Goal: Information Seeking & Learning: Learn about a topic

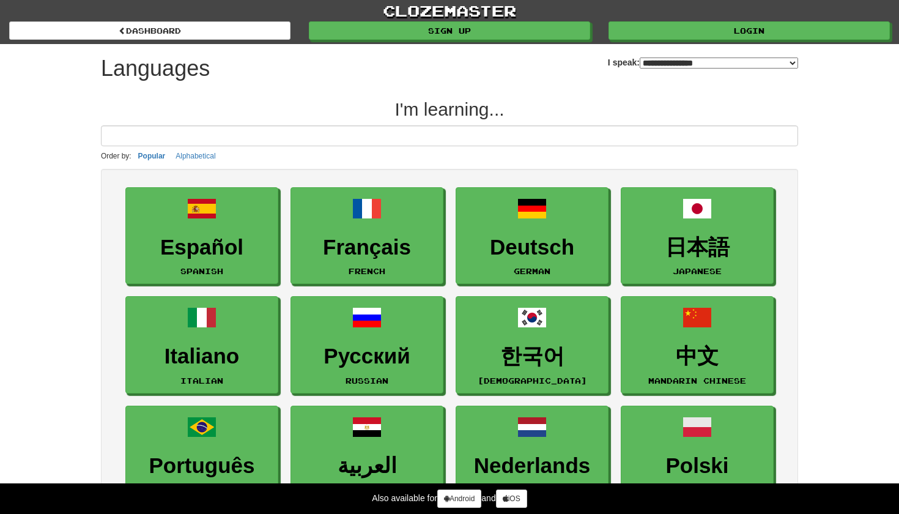
select select "*******"
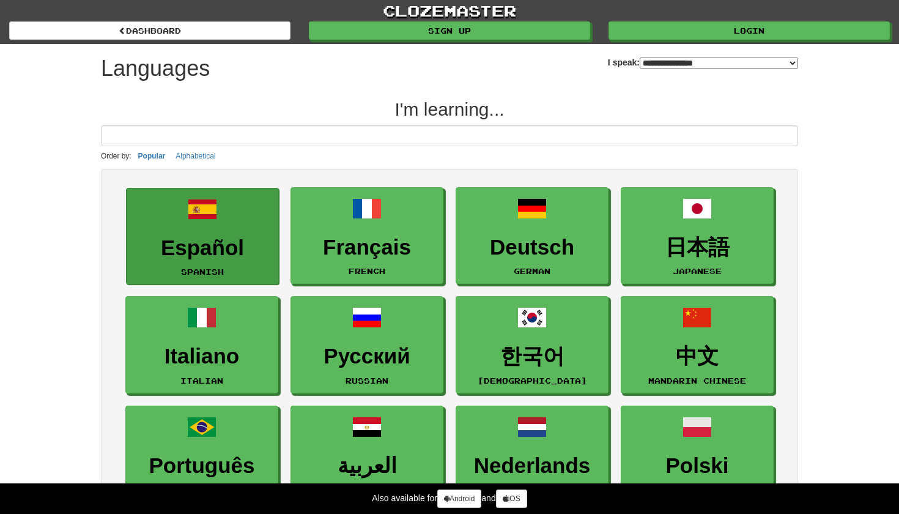
click at [178, 239] on h3 "Español" at bounding box center [202, 248] width 139 height 24
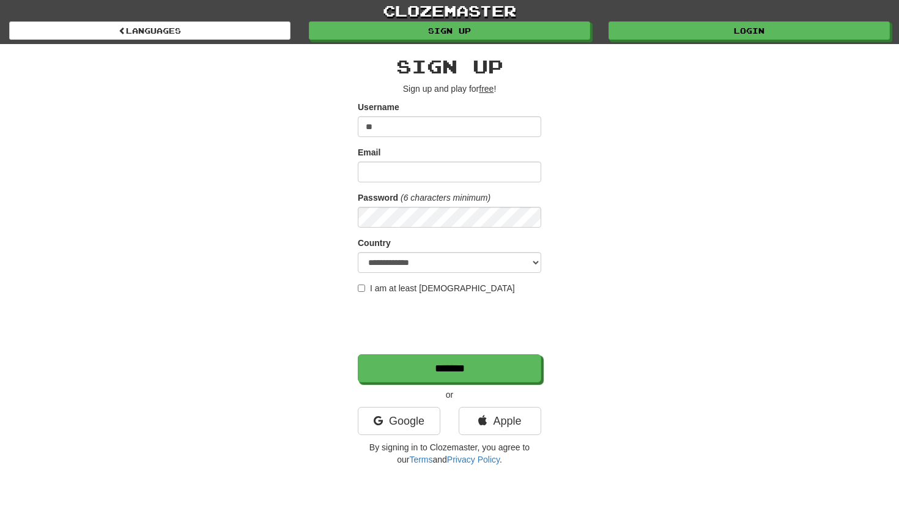
type input "*"
click at [371, 127] on input "********" at bounding box center [450, 126] width 184 height 21
type input "*******"
type input "**********"
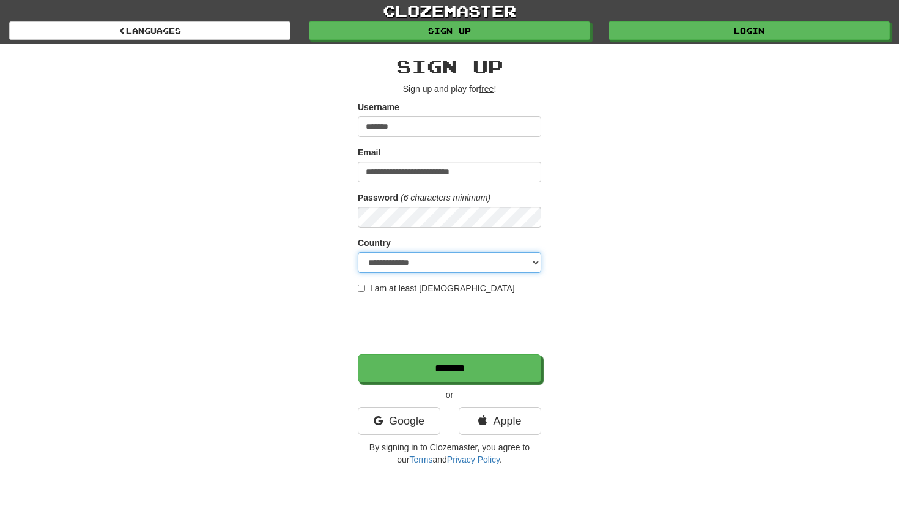
select select "**"
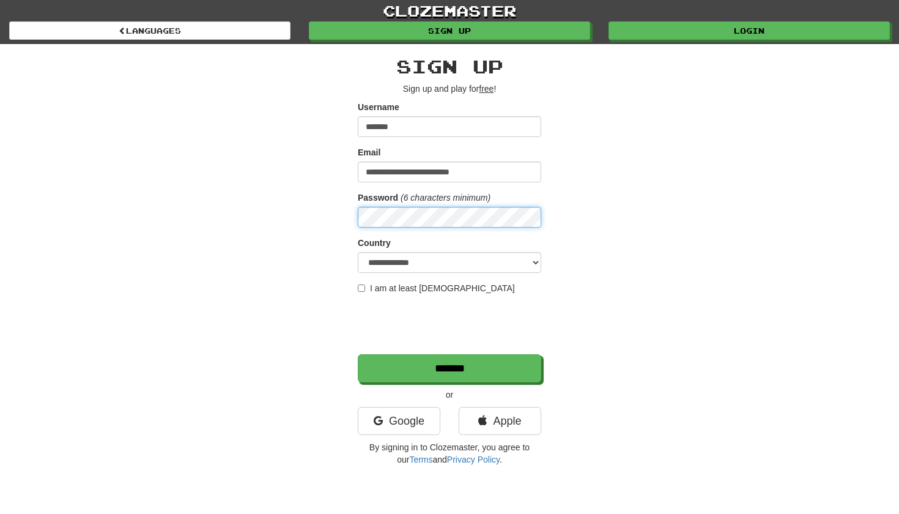
drag, startPoint x: 445, startPoint y: 261, endPoint x: 328, endPoint y: 219, distance: 124.0
click at [328, 219] on div "**********" at bounding box center [450, 258] width 716 height 428
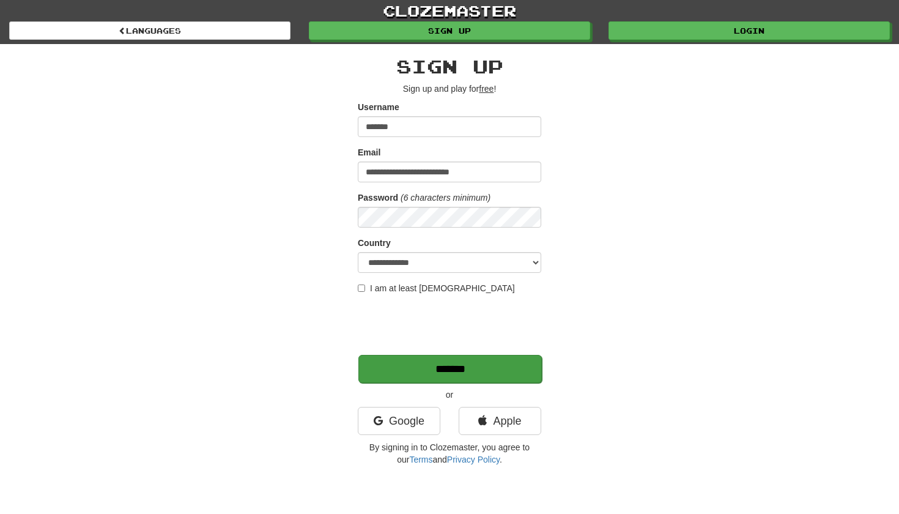
click at [398, 366] on input "*******" at bounding box center [450, 369] width 184 height 28
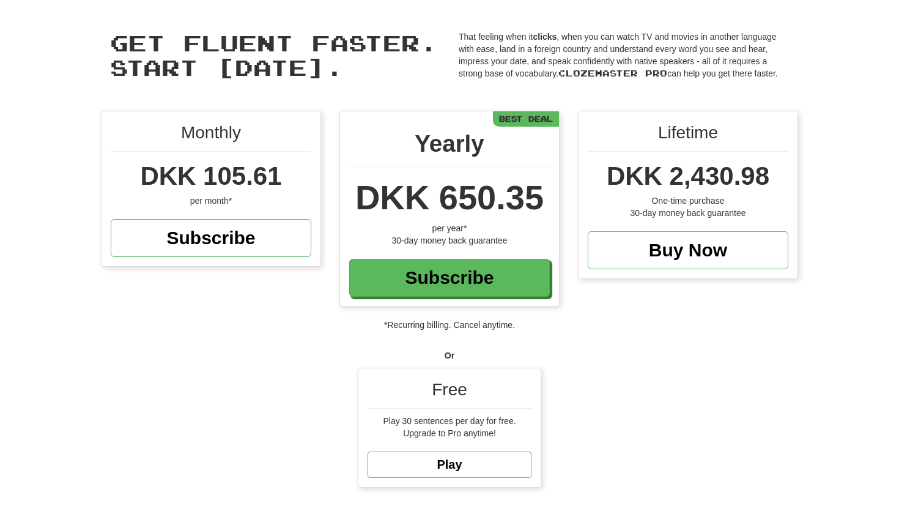
scroll to position [42, 0]
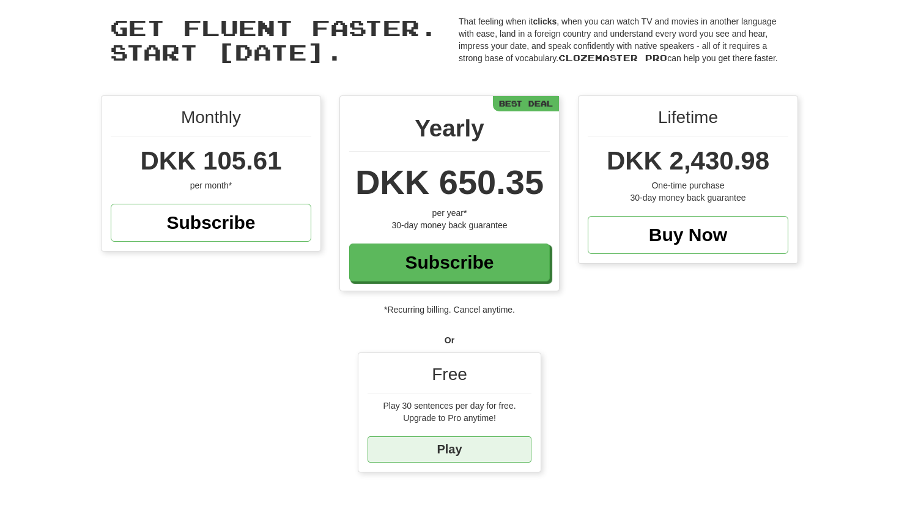
click at [450, 447] on link "Play" at bounding box center [450, 449] width 164 height 26
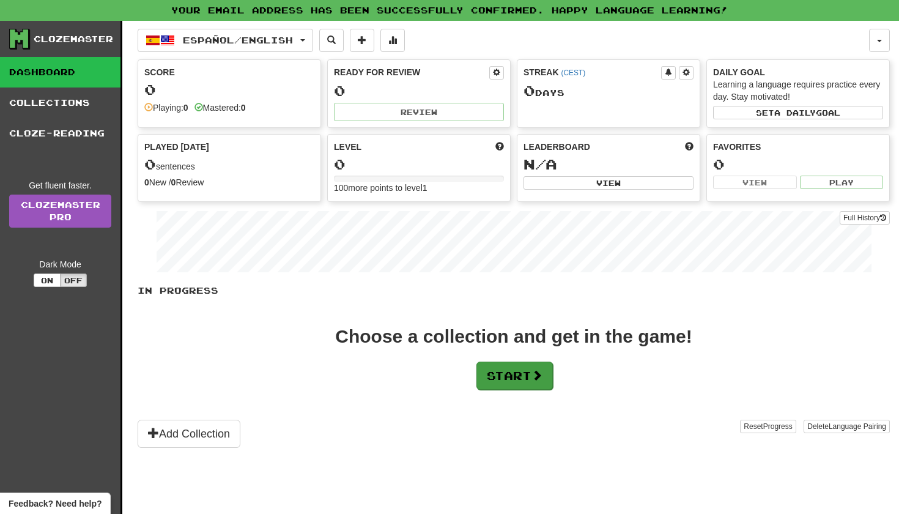
click at [520, 384] on button "Start" at bounding box center [515, 376] width 76 height 28
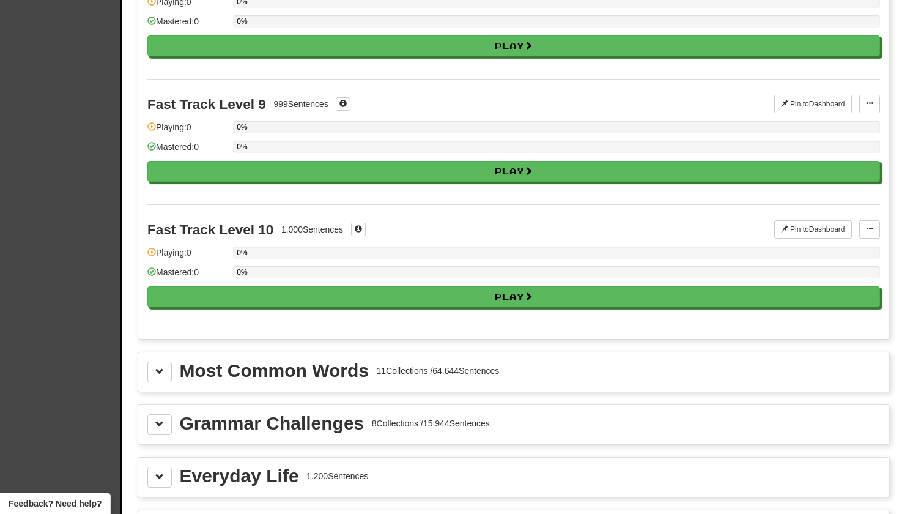
scroll to position [1087, 0]
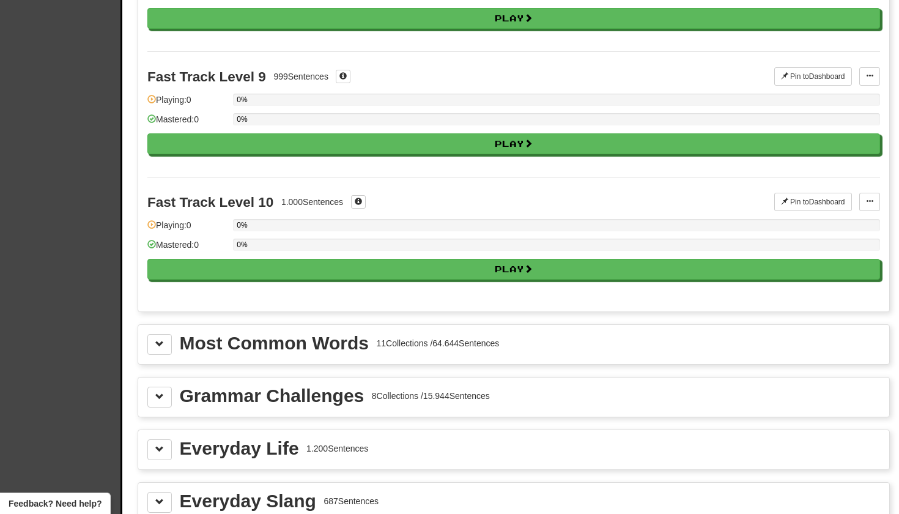
click at [327, 344] on div "Most Common Words" at bounding box center [274, 343] width 189 height 18
click at [158, 346] on span at bounding box center [159, 343] width 9 height 9
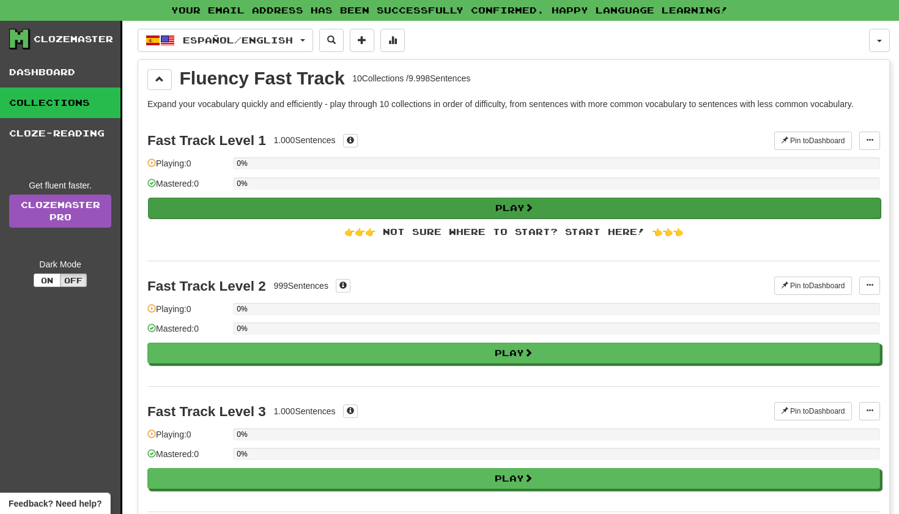
scroll to position [-1, 0]
click at [196, 213] on button "Play" at bounding box center [514, 208] width 733 height 21
select select "**"
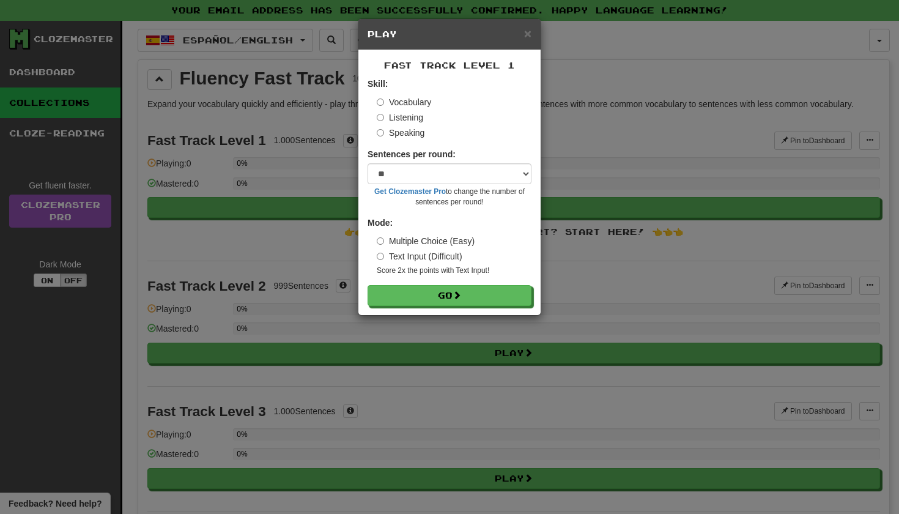
click at [448, 261] on label "Text Input (Difficult)" at bounding box center [420, 256] width 86 height 12
click at [448, 293] on button "Go" at bounding box center [450, 296] width 164 height 21
click at [415, 283] on form "Skill: Vocabulary Listening Speaking Sentences per round: * ** ** ** ** ** *** …" at bounding box center [450, 192] width 164 height 228
click at [402, 295] on button "Go" at bounding box center [450, 296] width 164 height 21
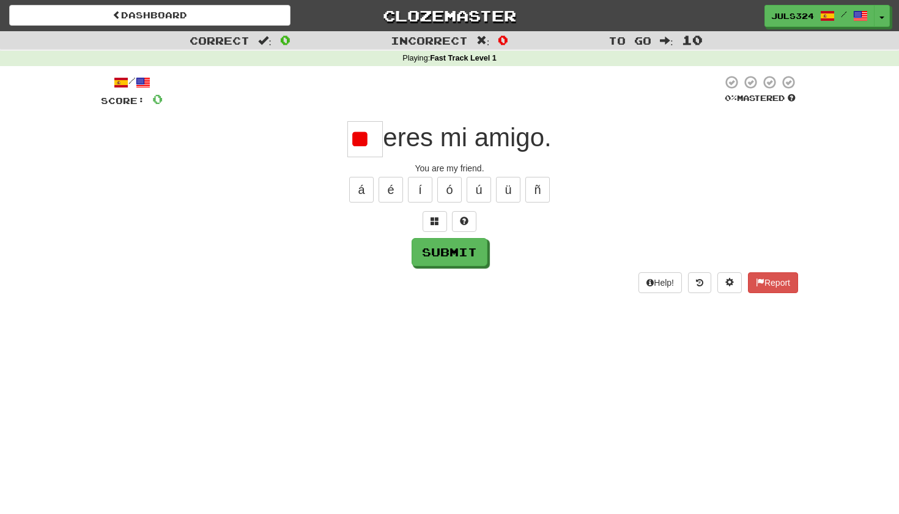
type input "*"
click at [478, 183] on button "ú" at bounding box center [479, 190] width 24 height 26
click at [465, 260] on button "Submit" at bounding box center [450, 253] width 76 height 28
type input "**"
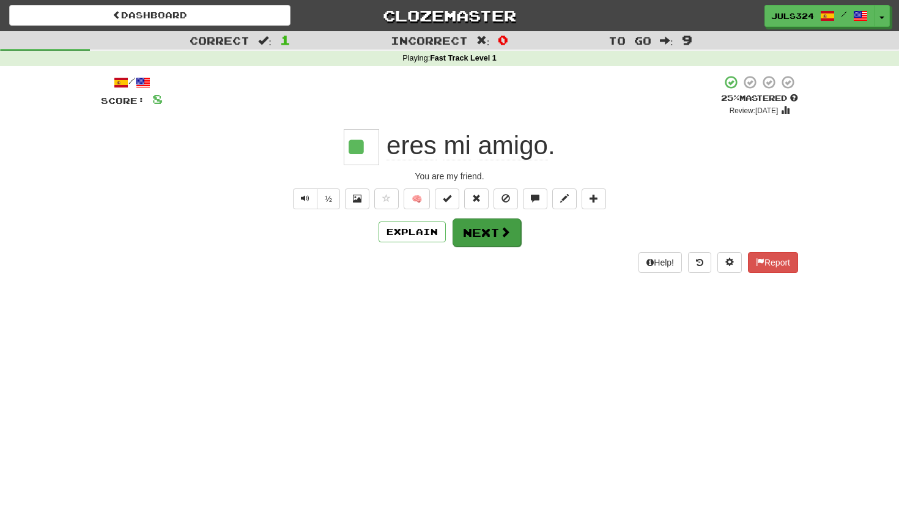
click at [492, 232] on button "Next" at bounding box center [487, 232] width 69 height 28
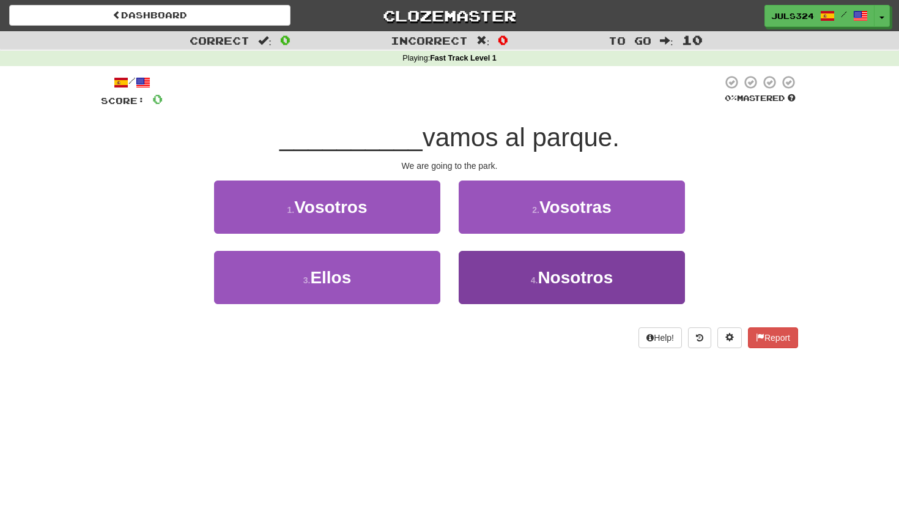
click at [528, 275] on button "4 . Nosotros" at bounding box center [572, 277] width 226 height 53
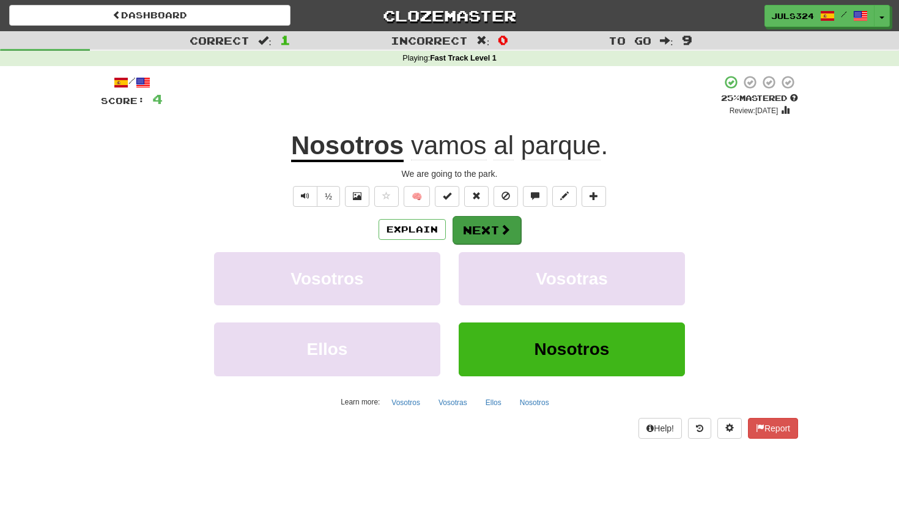
click at [490, 231] on button "Next" at bounding box center [487, 230] width 69 height 28
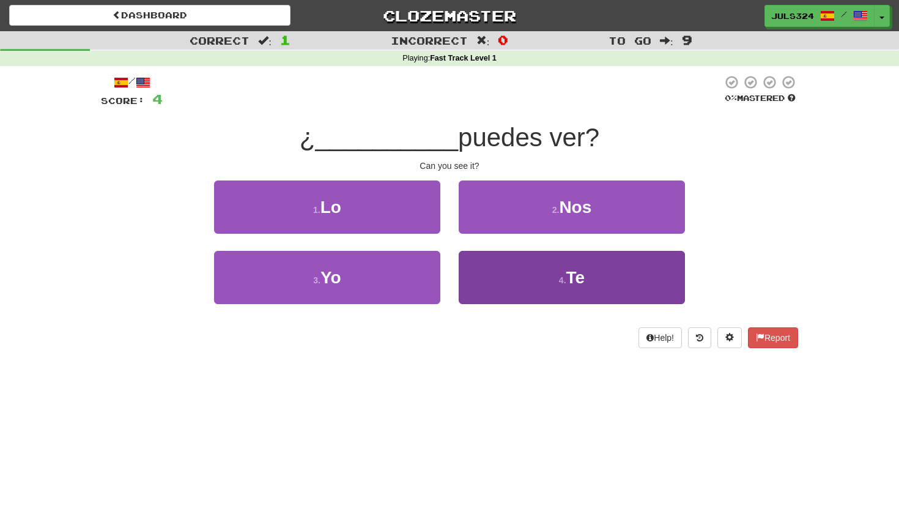
click at [503, 281] on button "4 . Te" at bounding box center [572, 277] width 226 height 53
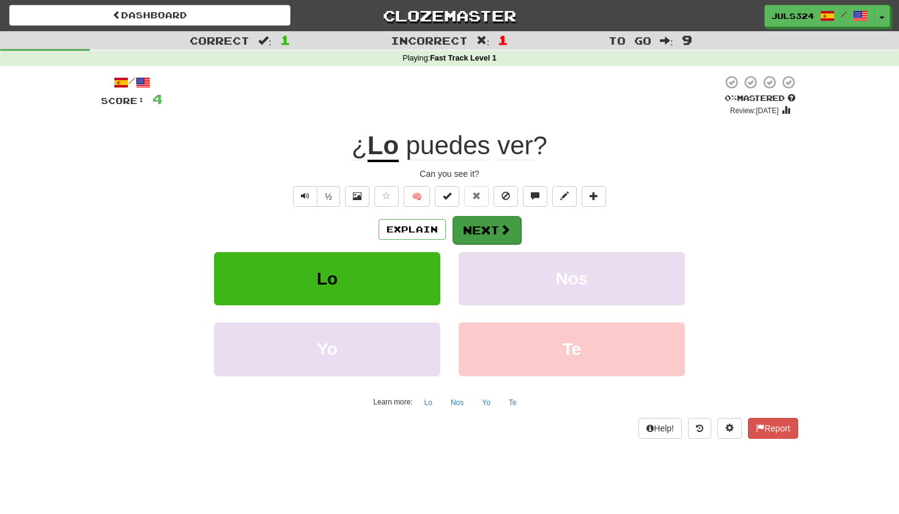
click at [500, 241] on button "Next" at bounding box center [487, 230] width 69 height 28
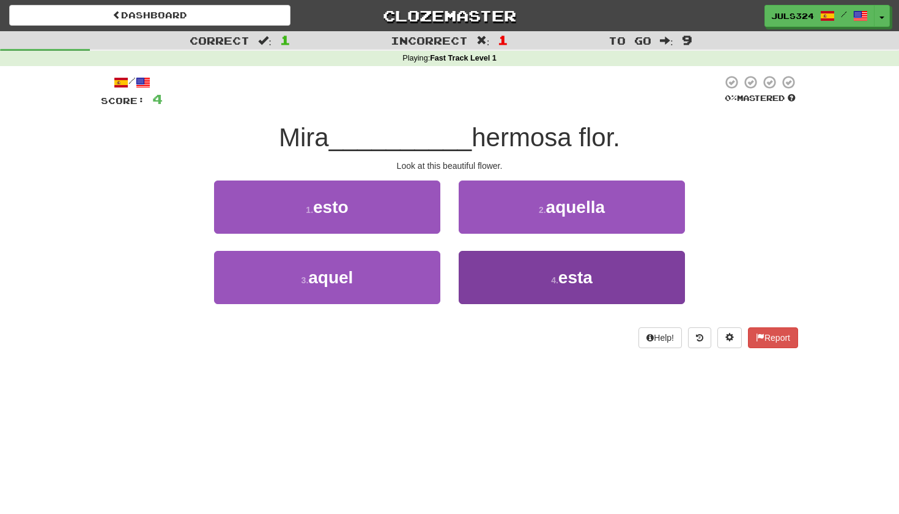
click at [492, 289] on button "4 . esta" at bounding box center [572, 277] width 226 height 53
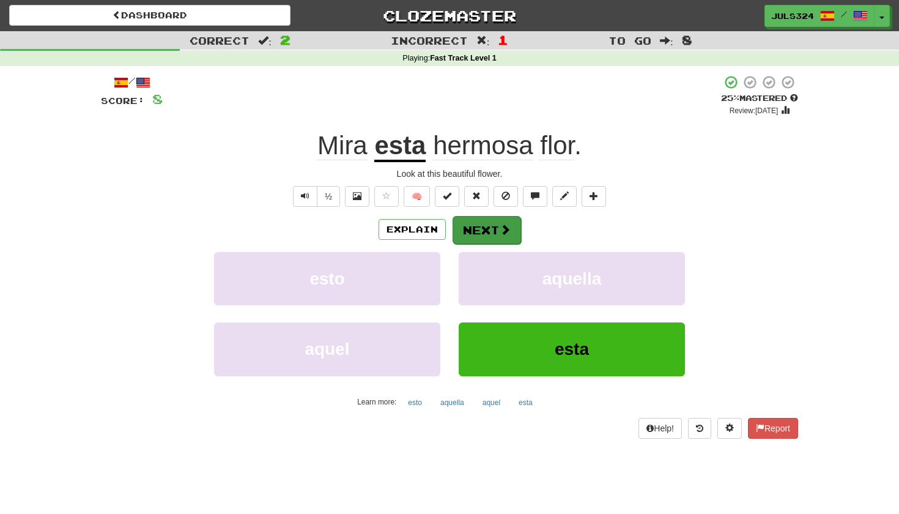
click at [487, 224] on button "Next" at bounding box center [487, 230] width 69 height 28
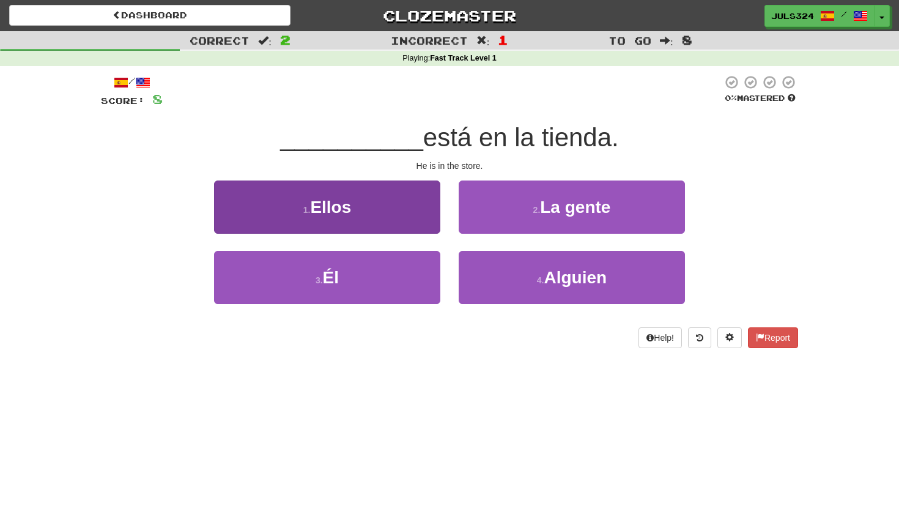
click at [366, 218] on button "1 . Ellos" at bounding box center [327, 206] width 226 height 53
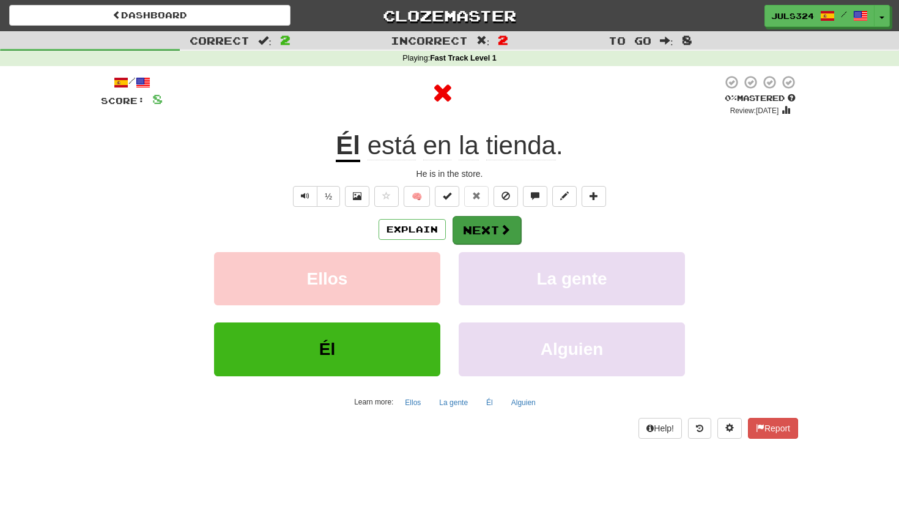
click at [482, 233] on button "Next" at bounding box center [487, 230] width 69 height 28
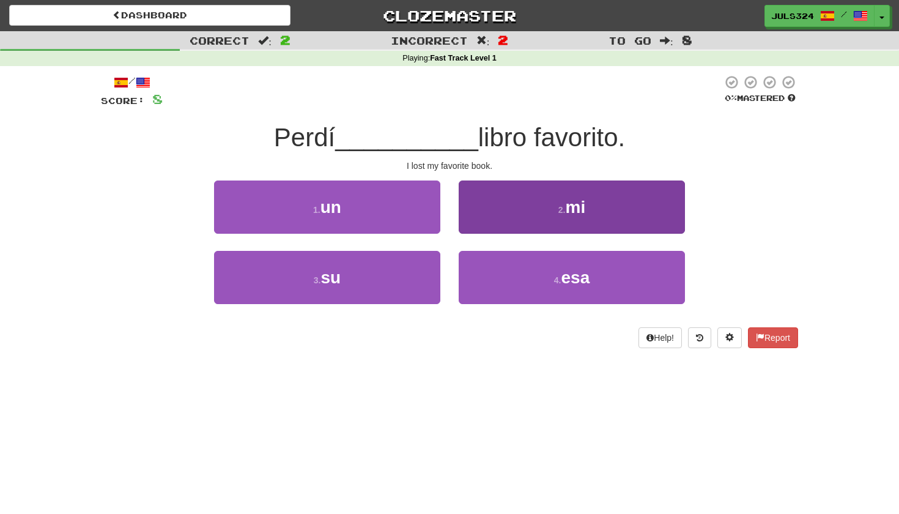
click at [486, 209] on button "2 . mi" at bounding box center [572, 206] width 226 height 53
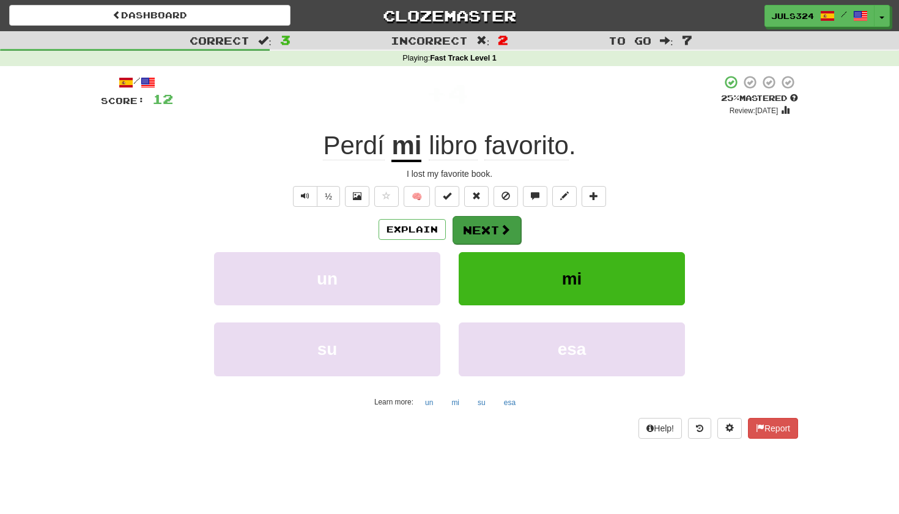
click at [492, 227] on button "Next" at bounding box center [487, 230] width 69 height 28
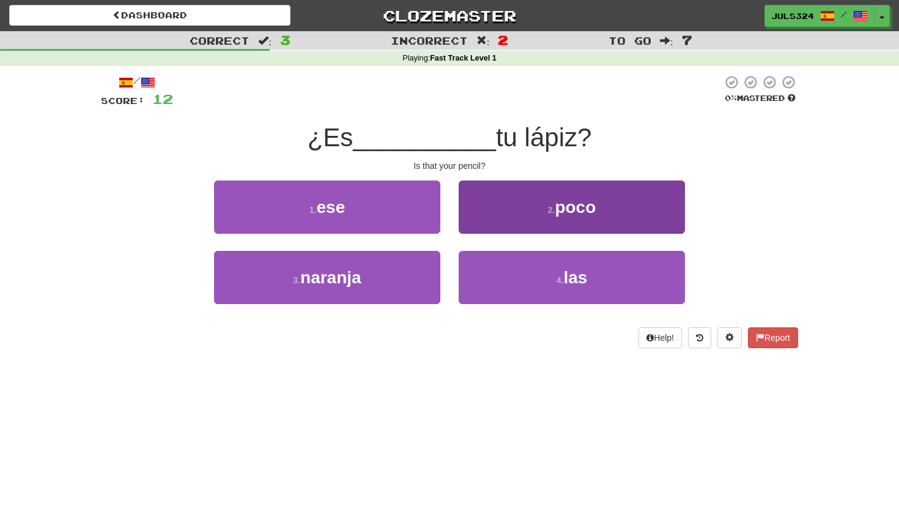
click at [491, 226] on button "2 . poco" at bounding box center [572, 206] width 226 height 53
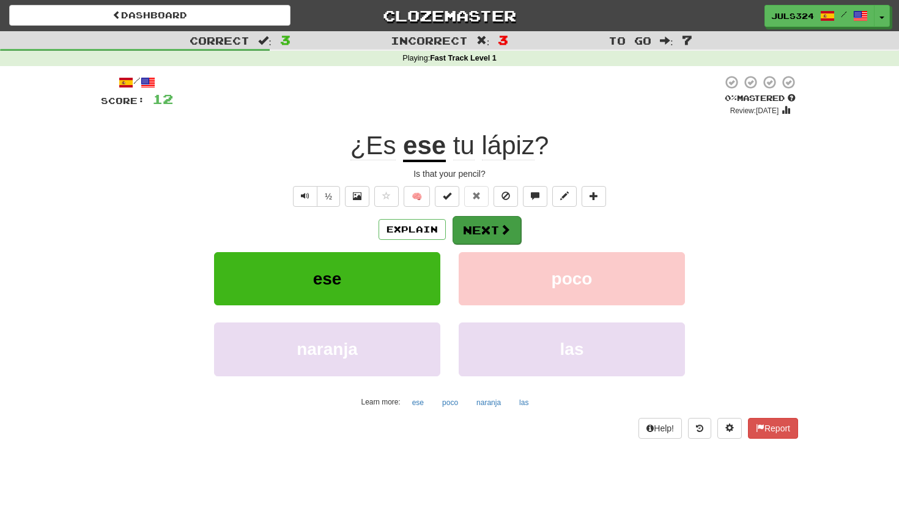
click at [491, 229] on button "Next" at bounding box center [487, 230] width 69 height 28
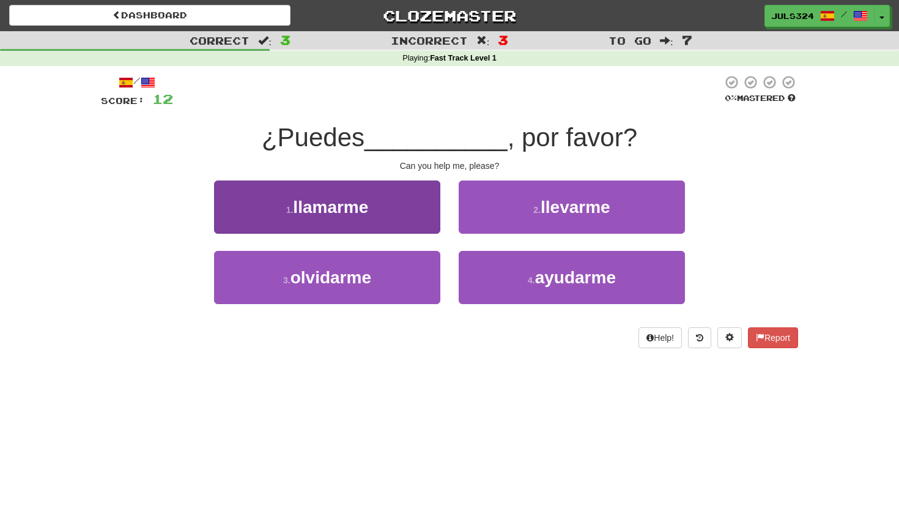
click at [388, 213] on button "1 . llamarme" at bounding box center [327, 206] width 226 height 53
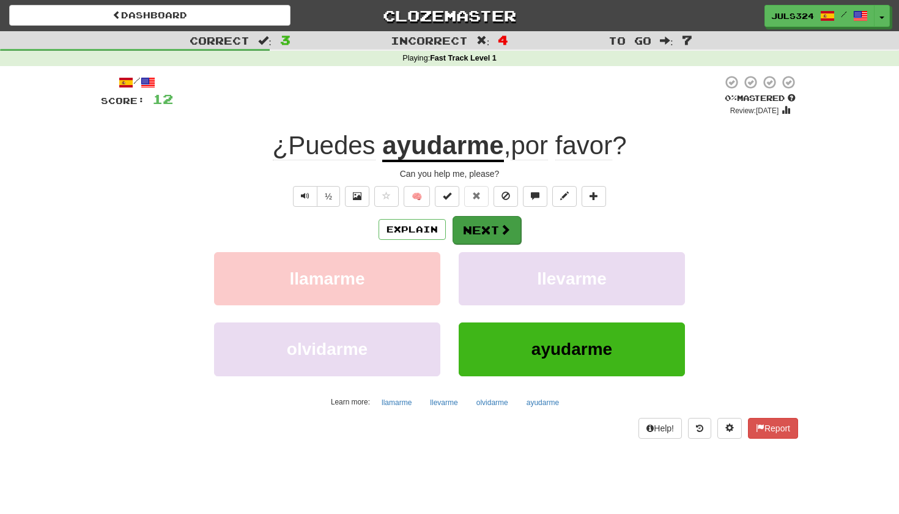
click at [492, 229] on button "Next" at bounding box center [487, 230] width 69 height 28
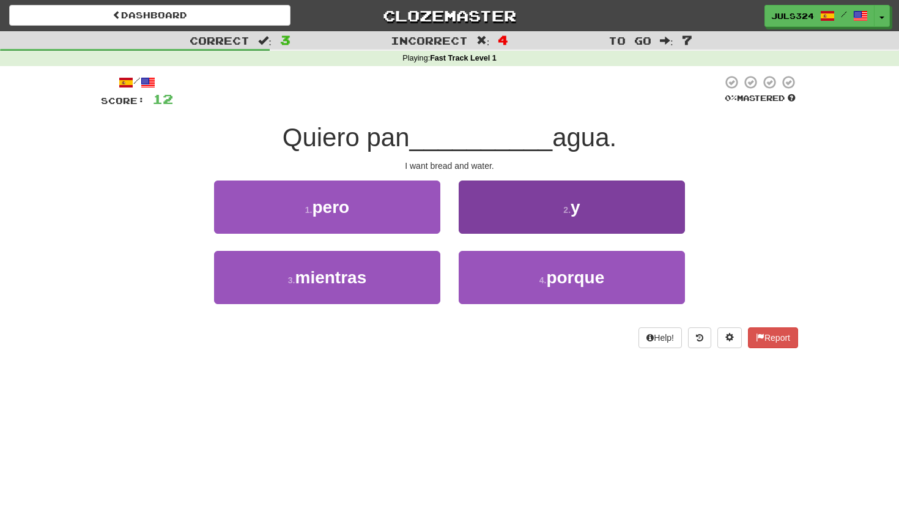
click at [497, 199] on button "2 . y" at bounding box center [572, 206] width 226 height 53
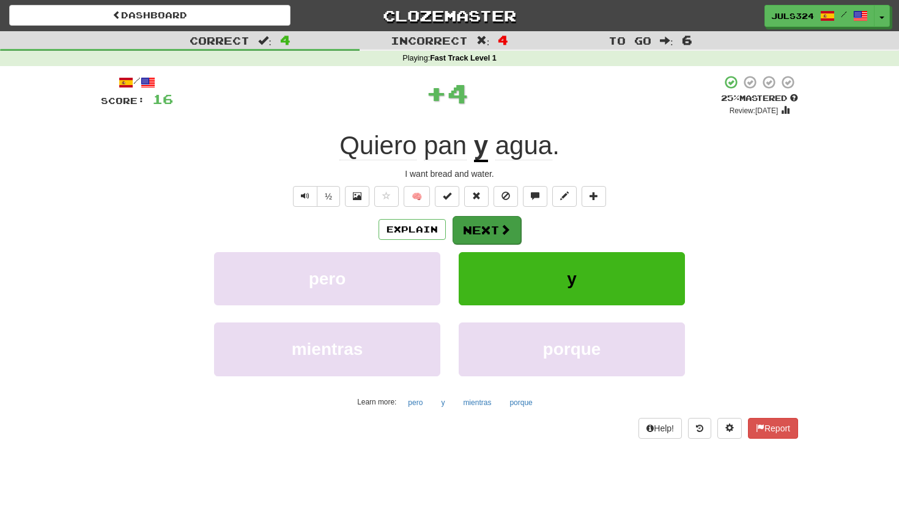
click at [492, 226] on button "Next" at bounding box center [487, 230] width 69 height 28
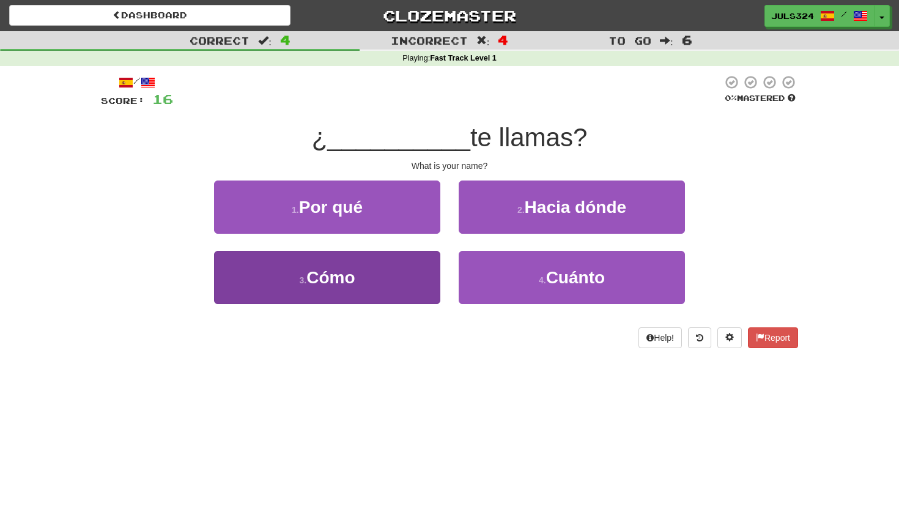
click at [395, 268] on button "3 . Cómo" at bounding box center [327, 277] width 226 height 53
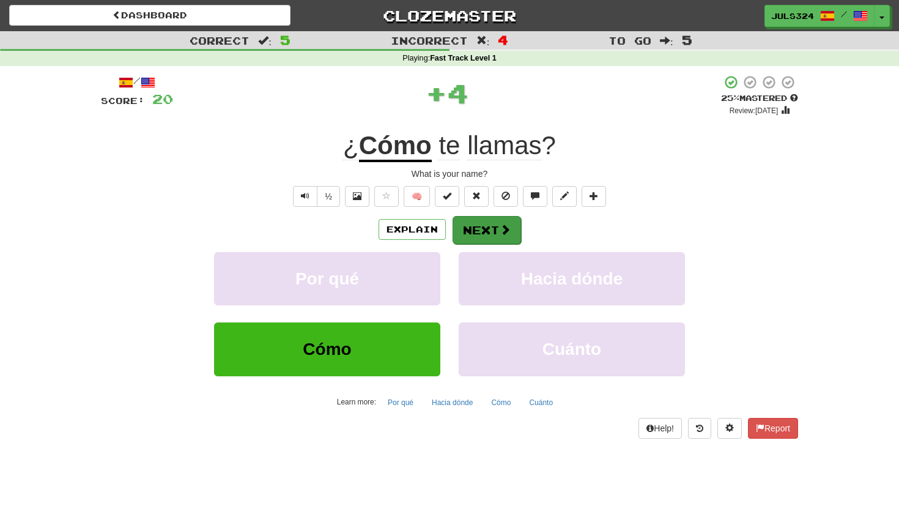
click at [491, 228] on button "Next" at bounding box center [487, 230] width 69 height 28
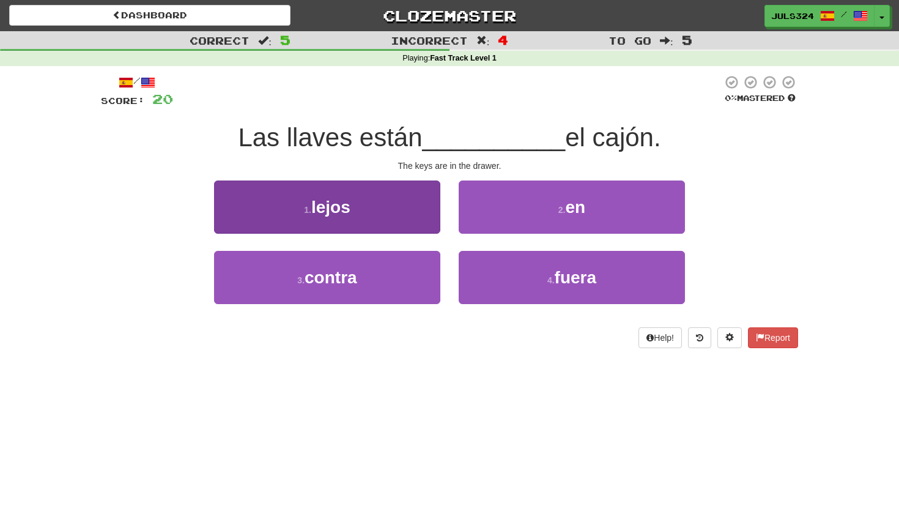
click at [402, 212] on button "1 . lejos" at bounding box center [327, 206] width 226 height 53
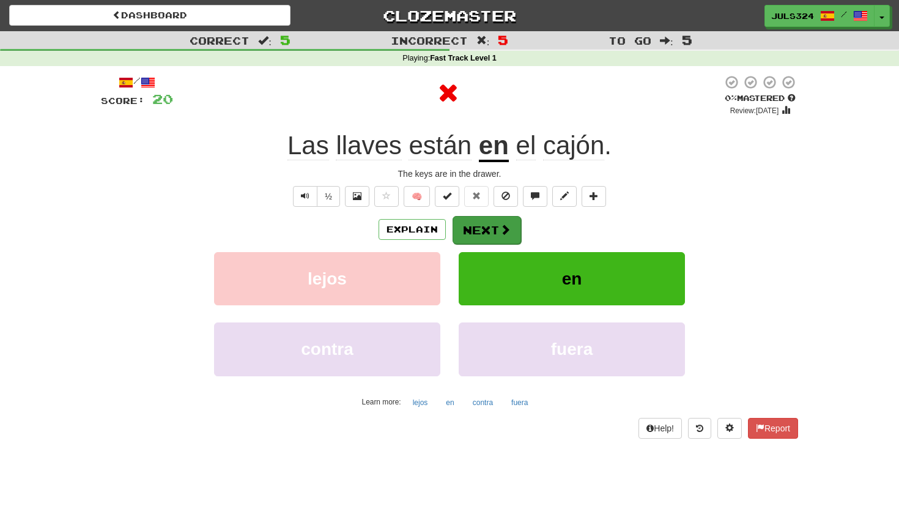
click at [491, 229] on button "Next" at bounding box center [487, 230] width 69 height 28
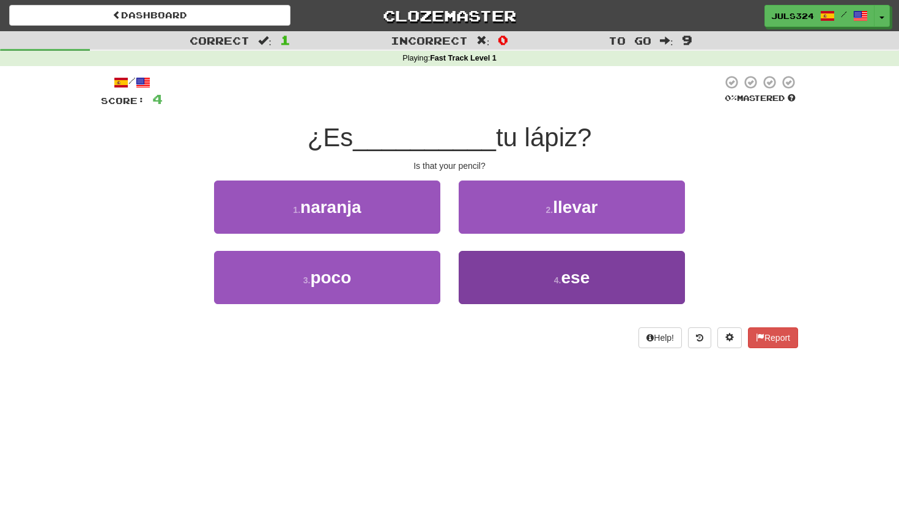
click at [508, 277] on button "4 . ese" at bounding box center [572, 277] width 226 height 53
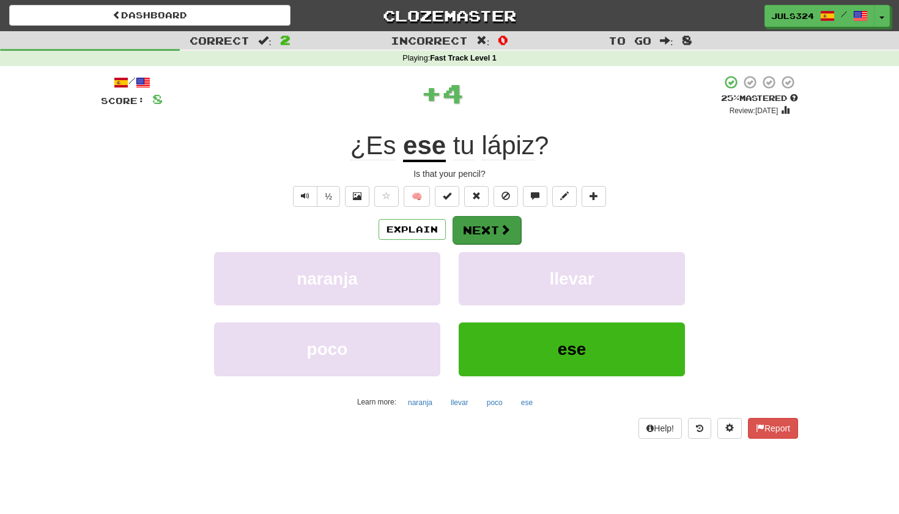
click at [502, 235] on span at bounding box center [505, 229] width 11 height 11
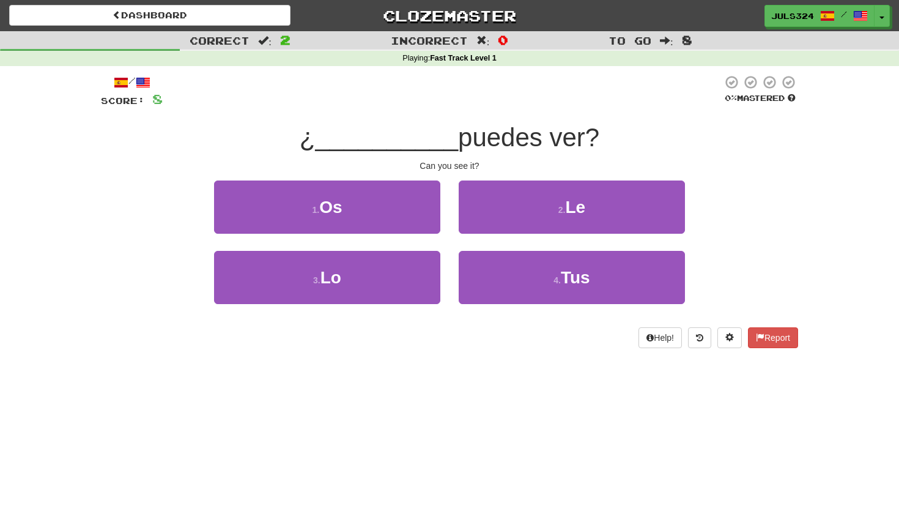
click at [571, 116] on div "/ Score: 8 0 % Mastered ¿ __________ puedes ver? Can you see it? 1 . Os 2 . Le …" at bounding box center [449, 211] width 697 height 273
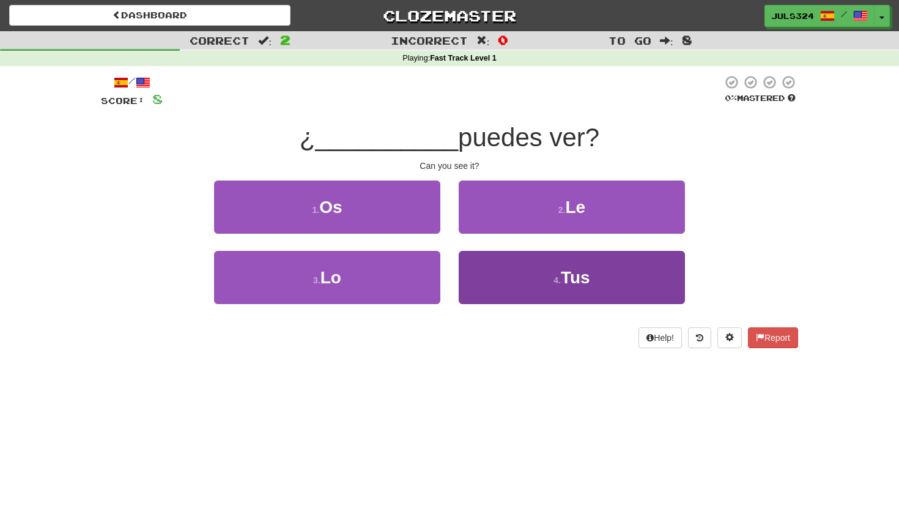
click at [497, 270] on button "4 . Tus" at bounding box center [572, 277] width 226 height 53
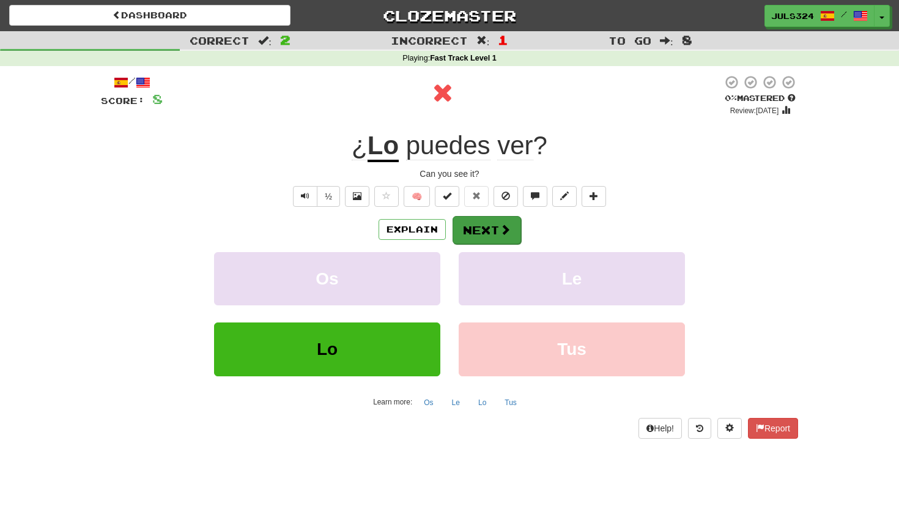
click at [493, 226] on button "Next" at bounding box center [487, 230] width 69 height 28
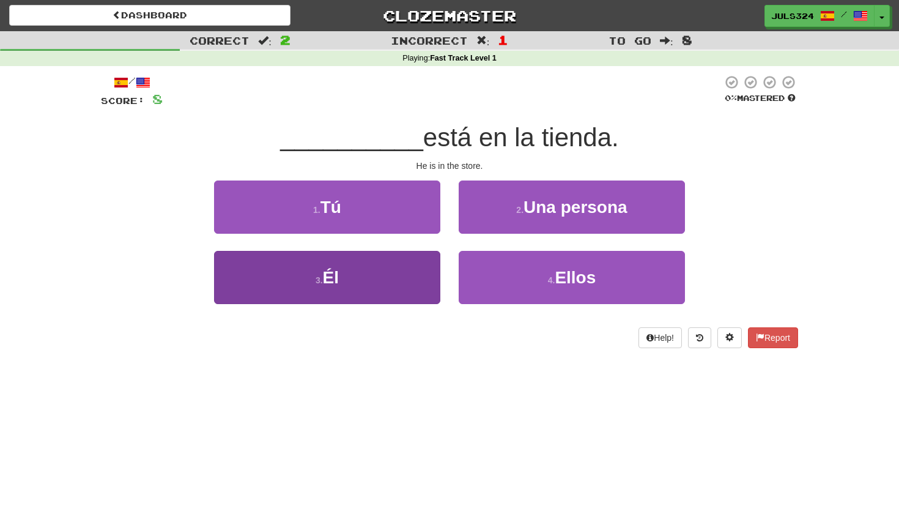
click at [395, 283] on button "3 . Él" at bounding box center [327, 277] width 226 height 53
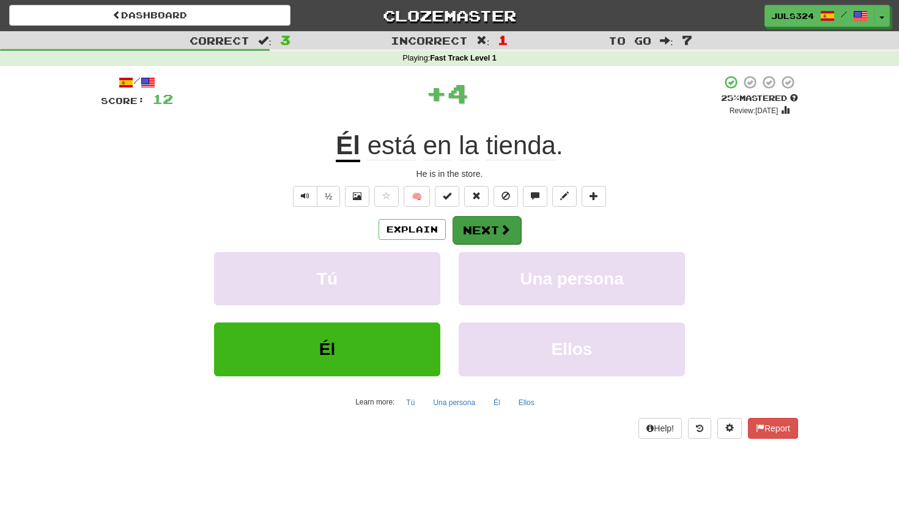
click at [486, 241] on button "Next" at bounding box center [487, 230] width 69 height 28
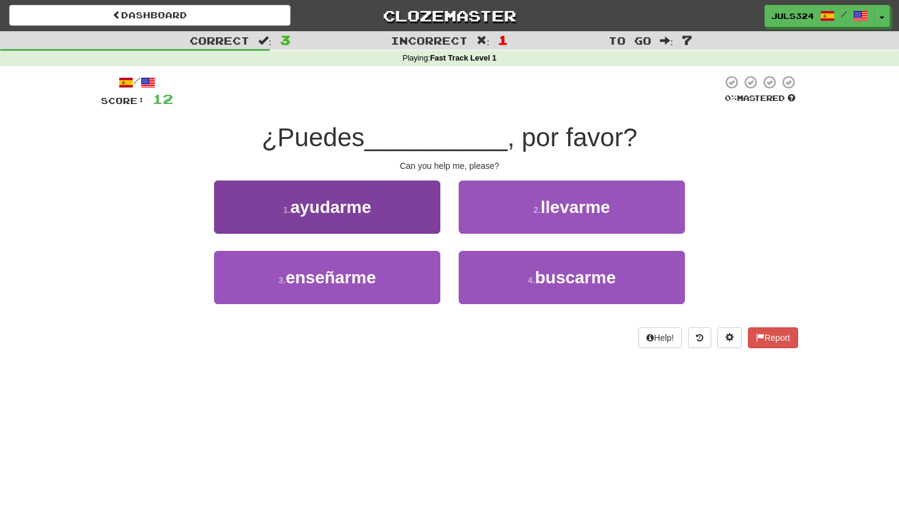
click at [390, 206] on button "1 . ayudarme" at bounding box center [327, 206] width 226 height 53
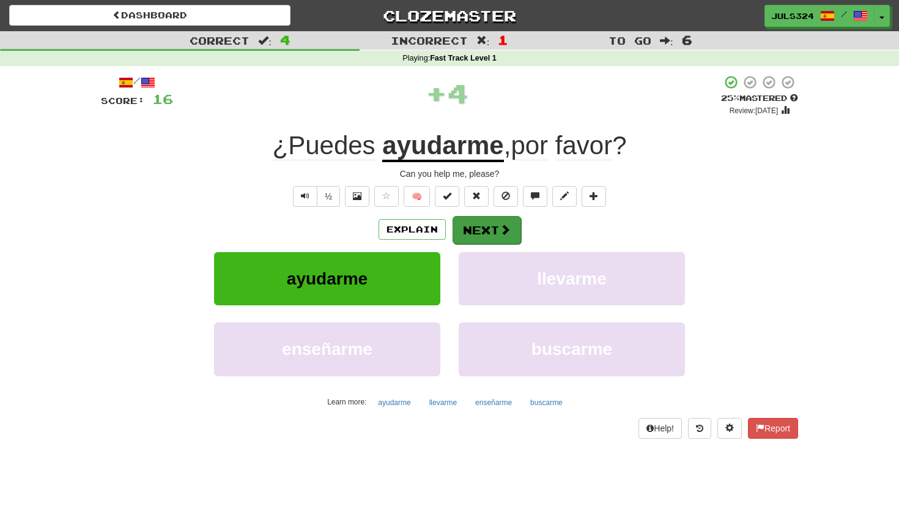
click at [506, 233] on span at bounding box center [505, 229] width 11 height 11
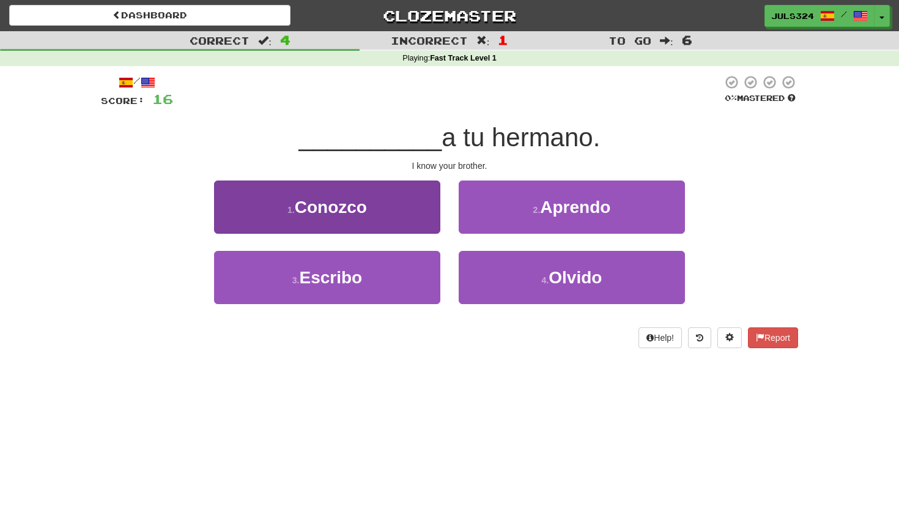
click at [393, 221] on button "1 . Conozco" at bounding box center [327, 206] width 226 height 53
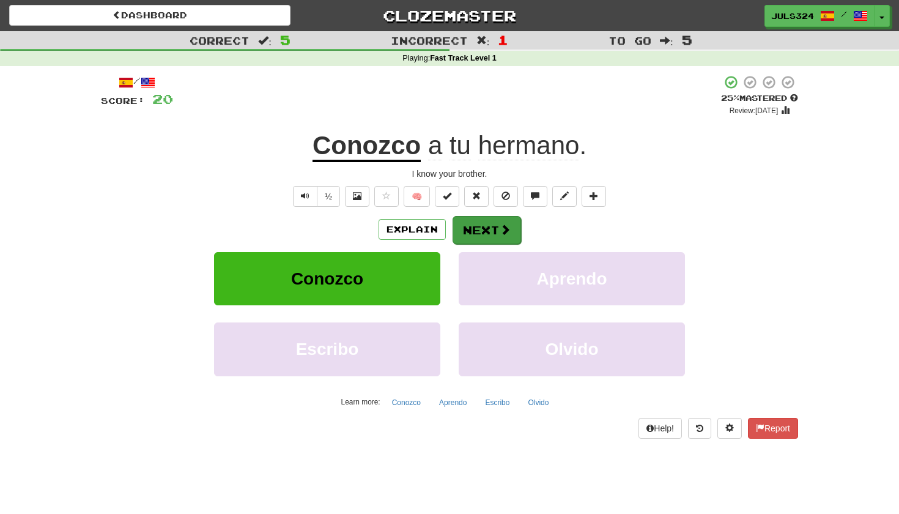
click at [480, 226] on button "Next" at bounding box center [487, 230] width 69 height 28
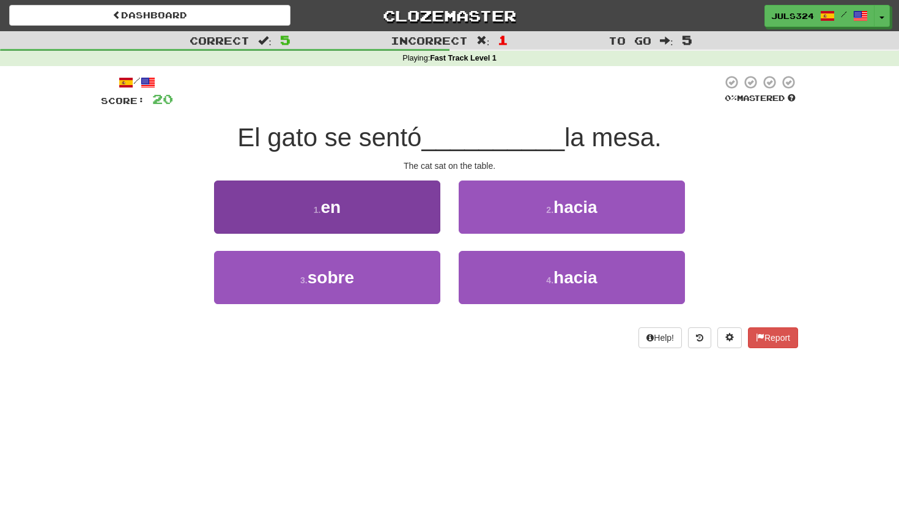
click at [376, 215] on button "1 . en" at bounding box center [327, 206] width 226 height 53
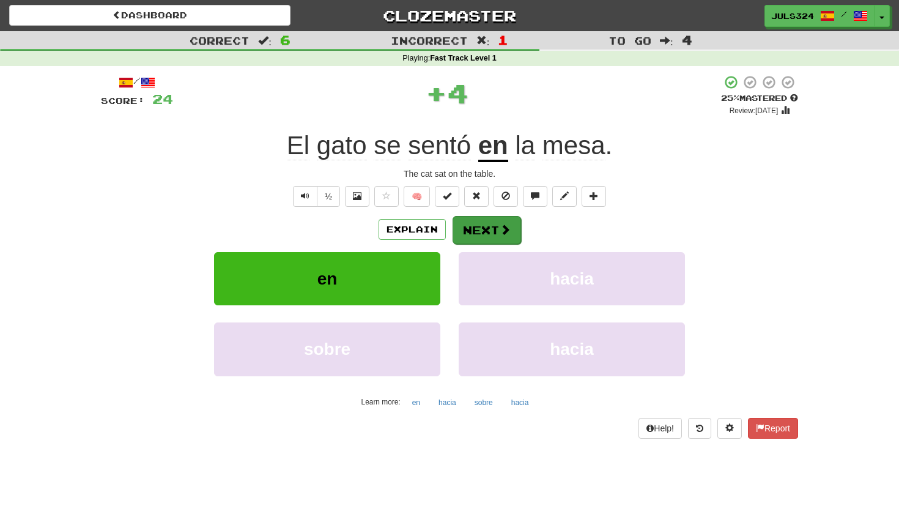
click at [489, 223] on button "Next" at bounding box center [487, 230] width 69 height 28
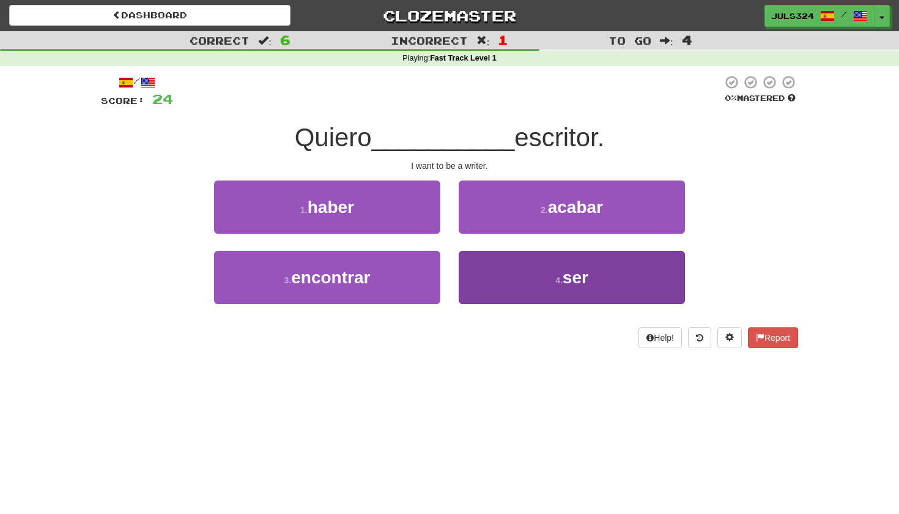
click at [505, 270] on button "4 . ser" at bounding box center [572, 277] width 226 height 53
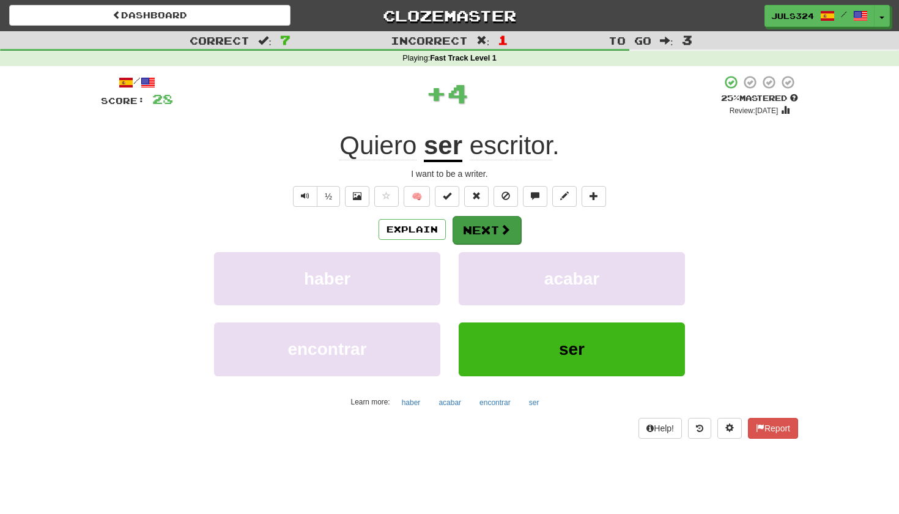
click at [489, 228] on button "Next" at bounding box center [487, 230] width 69 height 28
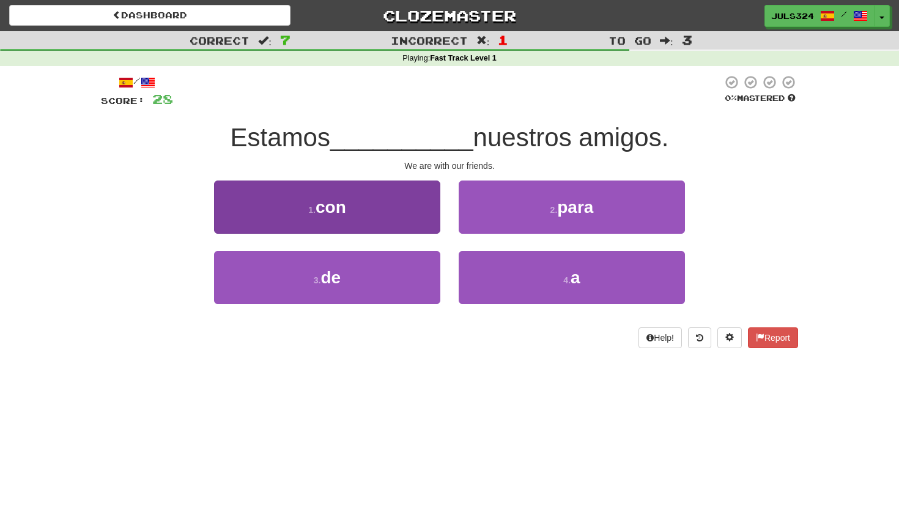
click at [417, 207] on button "1 . con" at bounding box center [327, 206] width 226 height 53
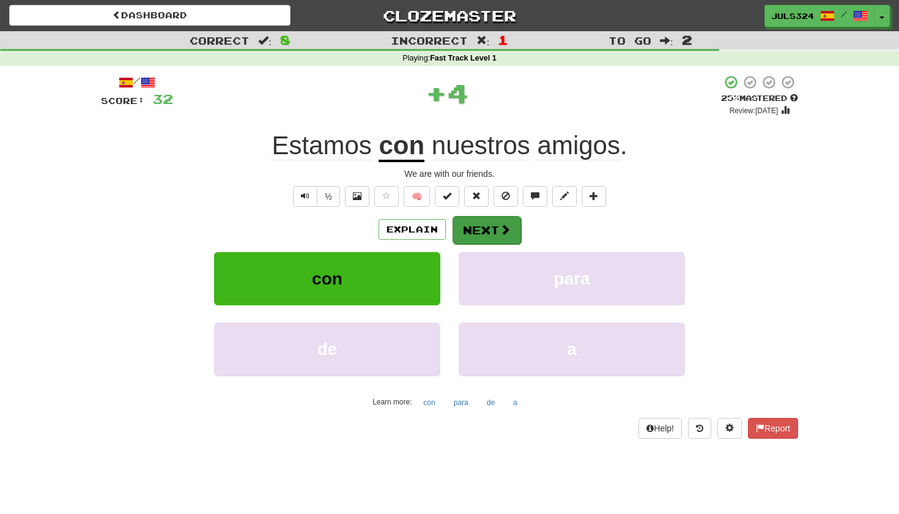
click at [497, 229] on button "Next" at bounding box center [487, 230] width 69 height 28
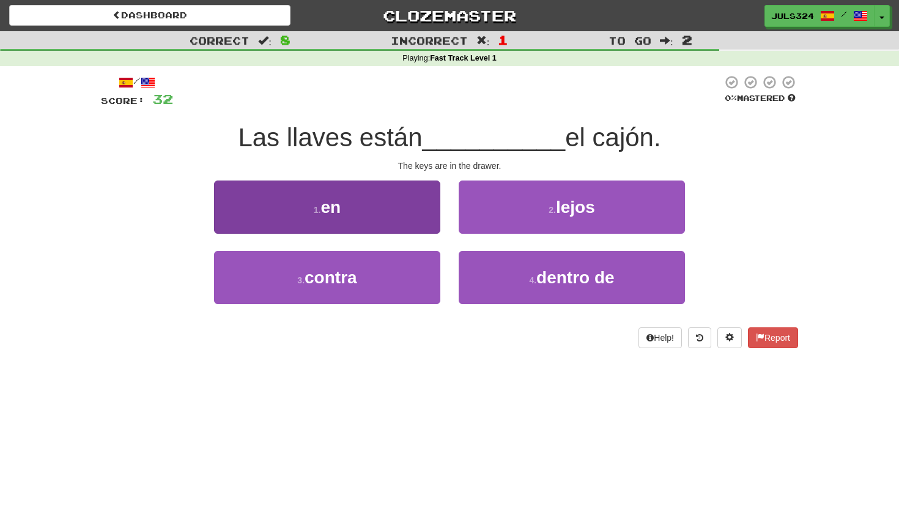
click at [399, 222] on button "1 . en" at bounding box center [327, 206] width 226 height 53
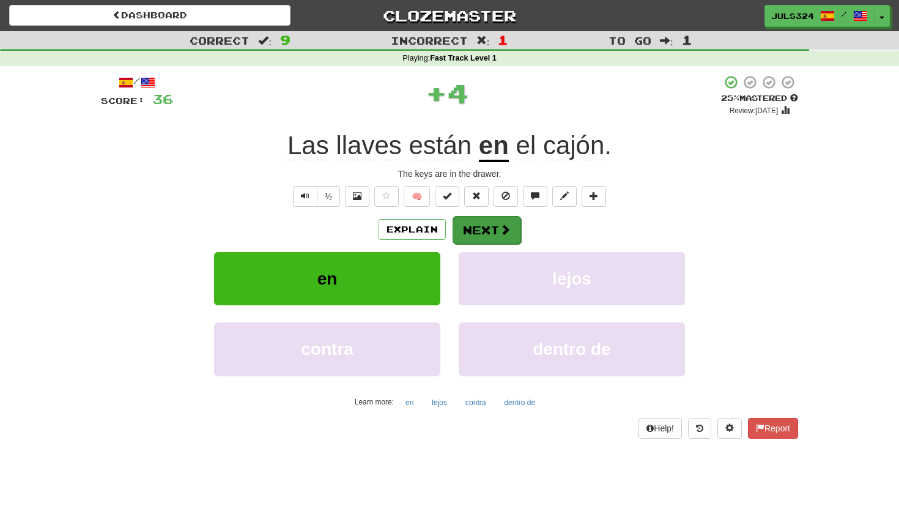
click at [489, 228] on button "Next" at bounding box center [487, 230] width 69 height 28
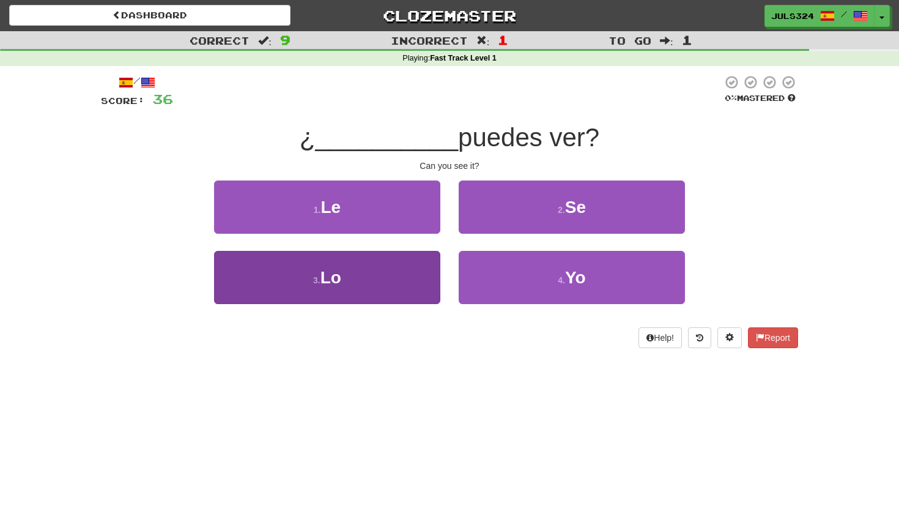
click at [373, 280] on button "3 . Lo" at bounding box center [327, 277] width 226 height 53
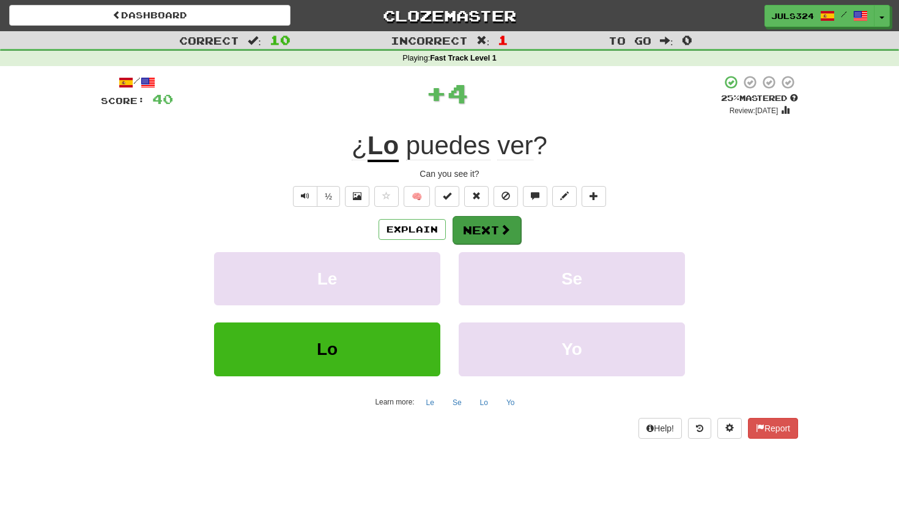
click at [489, 227] on button "Next" at bounding box center [487, 230] width 69 height 28
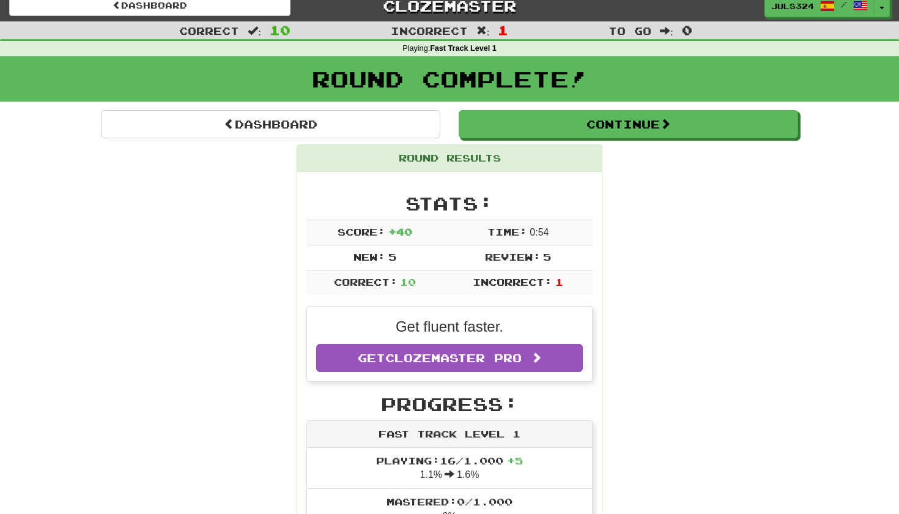
scroll to position [10, 0]
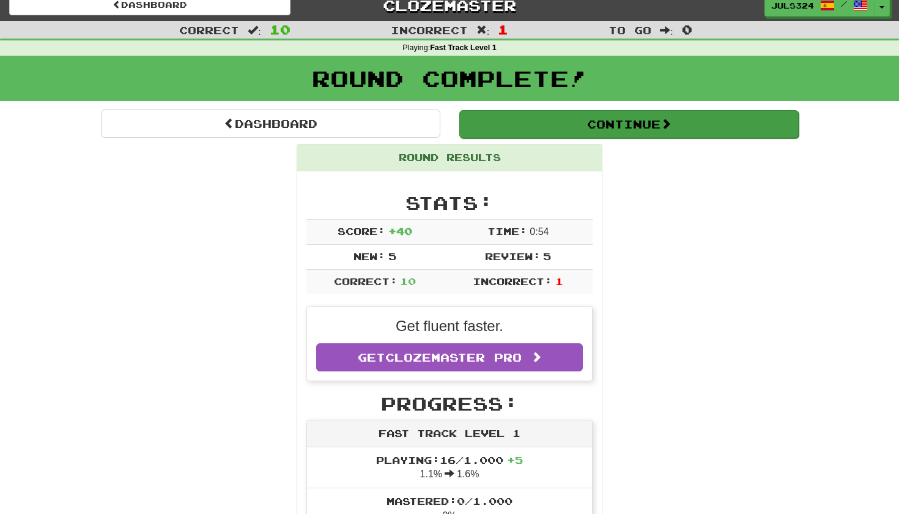
click at [604, 126] on button "Continue" at bounding box center [628, 124] width 339 height 28
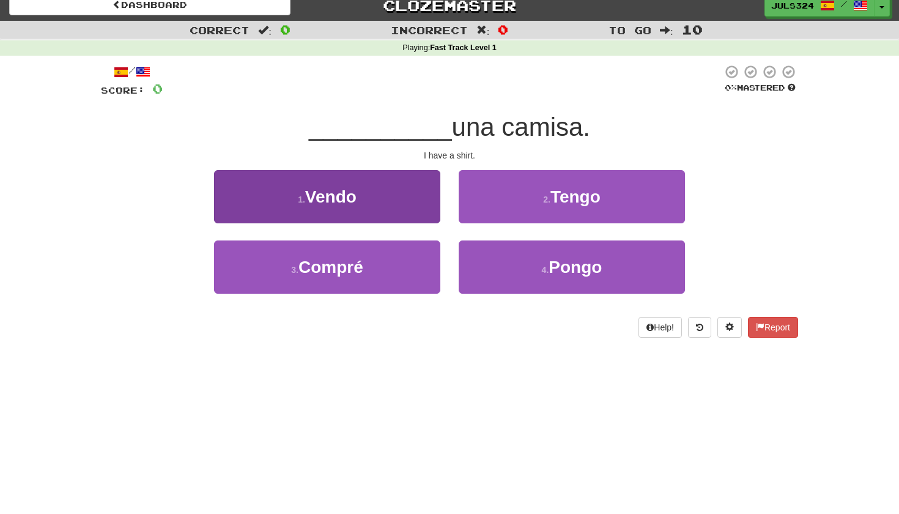
click at [388, 184] on button "1 . Vendo" at bounding box center [327, 196] width 226 height 53
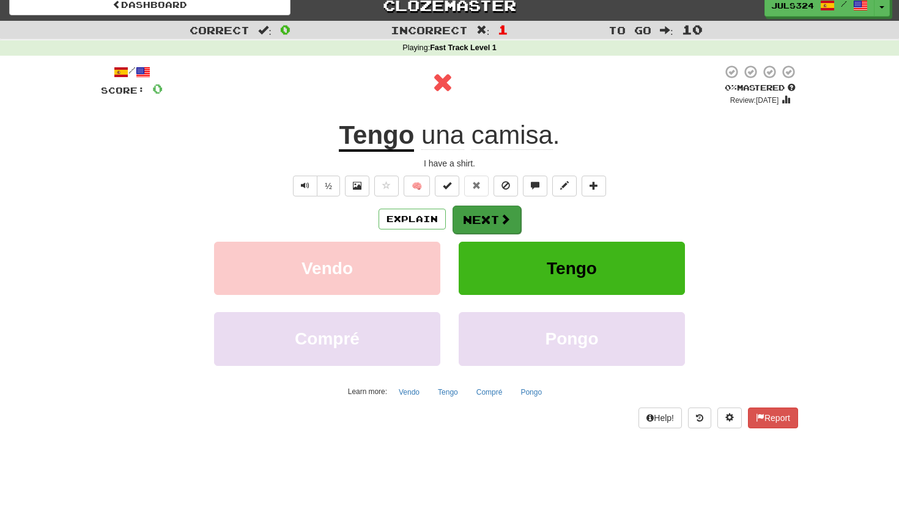
click at [478, 215] on button "Next" at bounding box center [487, 220] width 69 height 28
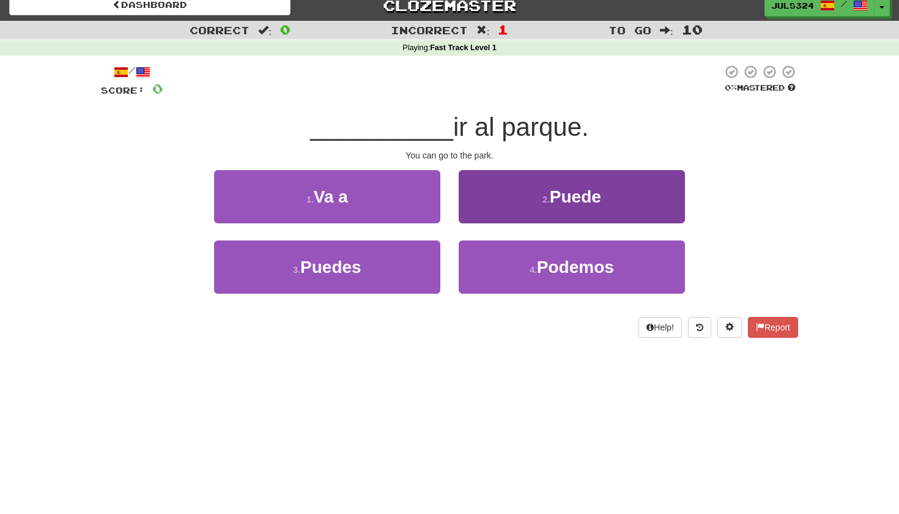
click at [517, 208] on button "2 . Puede" at bounding box center [572, 196] width 226 height 53
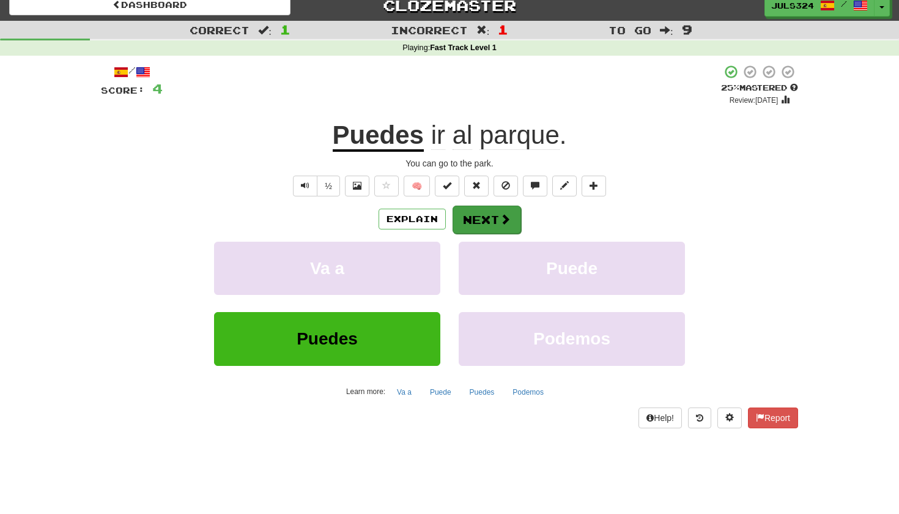
click at [501, 218] on span at bounding box center [505, 218] width 11 height 11
